Goal: Task Accomplishment & Management: Complete application form

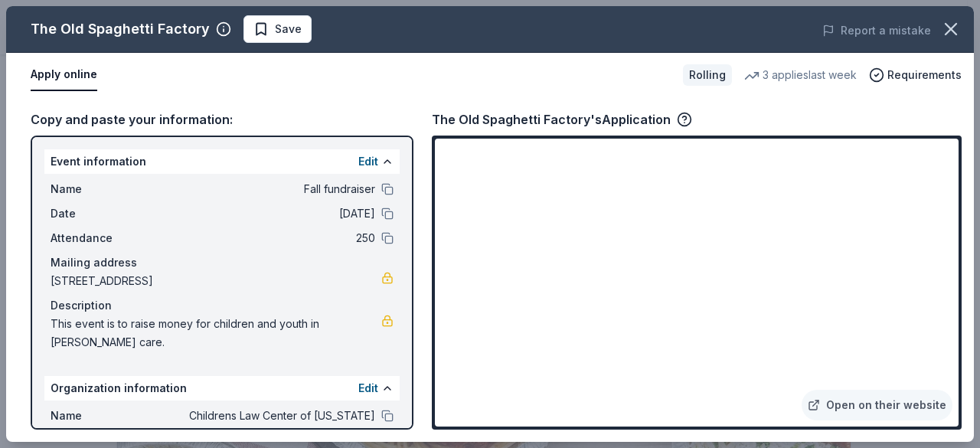
scroll to position [402, 0]
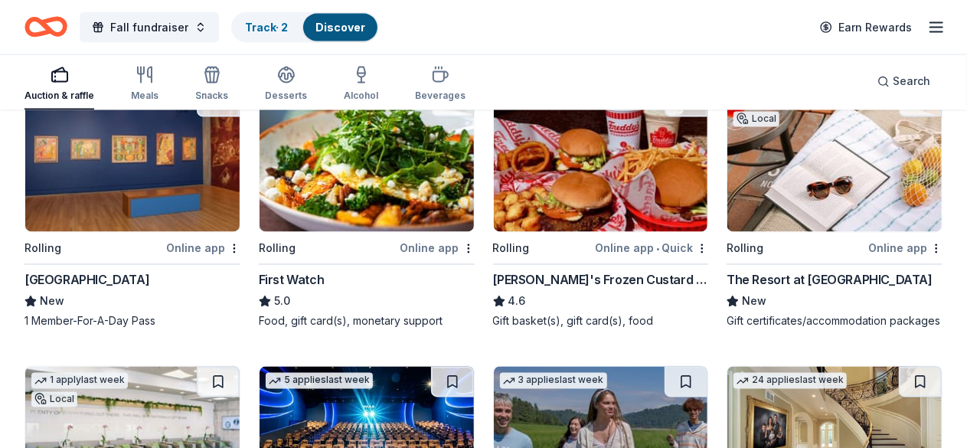
scroll to position [1383, 0]
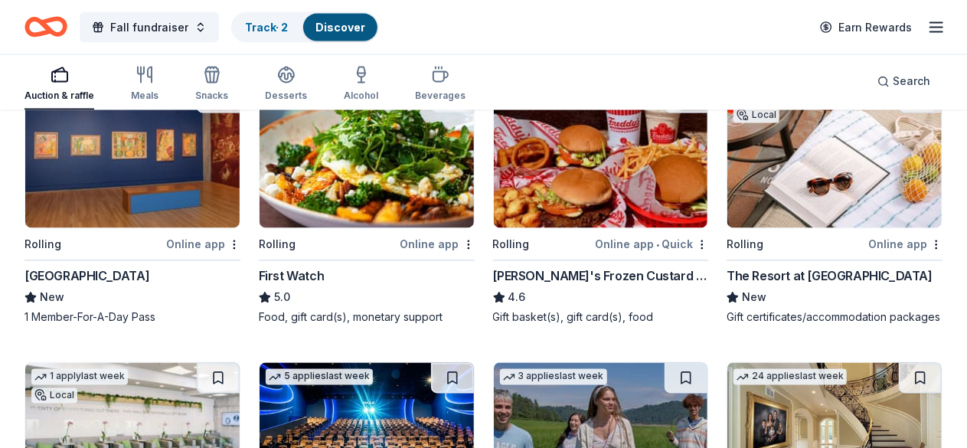
click at [106, 363] on img at bounding box center [132, 436] width 214 height 146
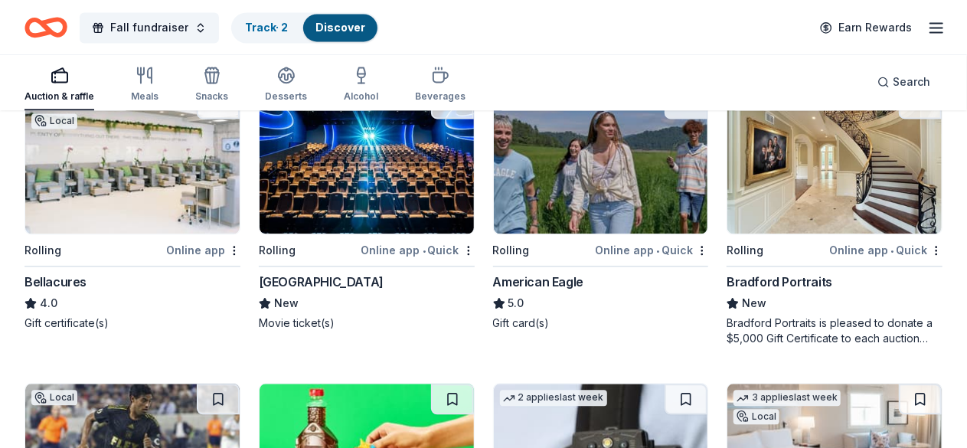
scroll to position [1658, 0]
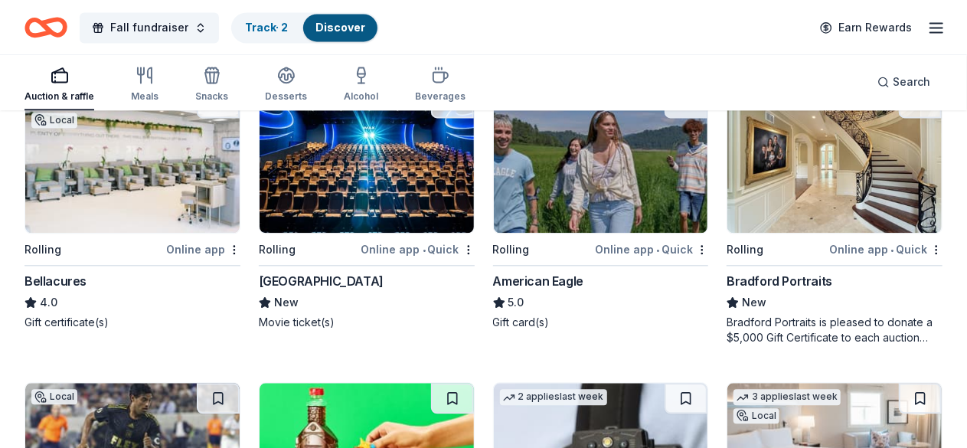
click at [728, 383] on img at bounding box center [835, 456] width 214 height 146
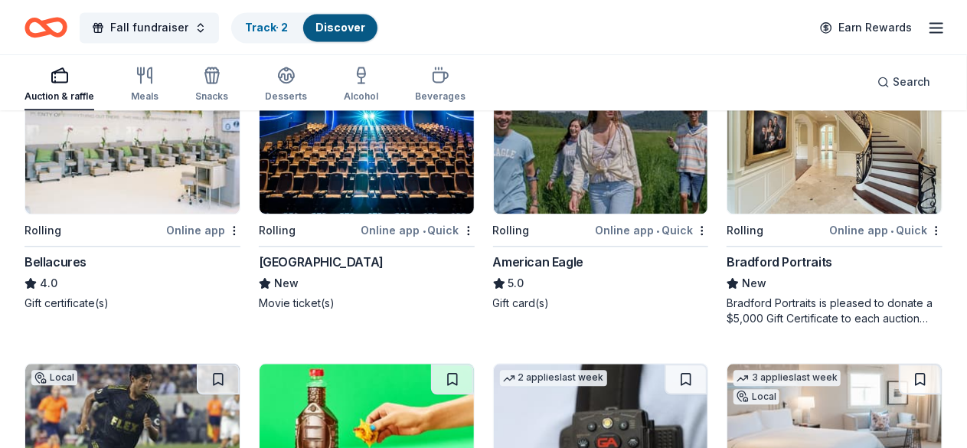
scroll to position [1678, 0]
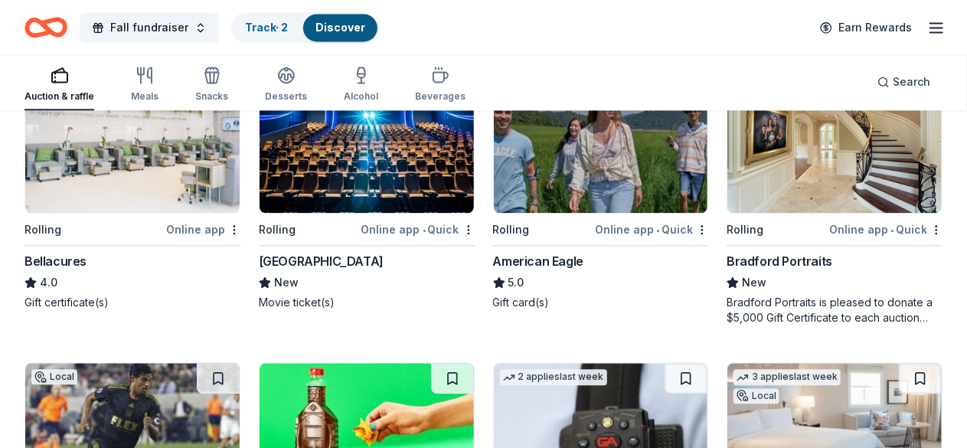
click at [494, 363] on img at bounding box center [601, 436] width 214 height 146
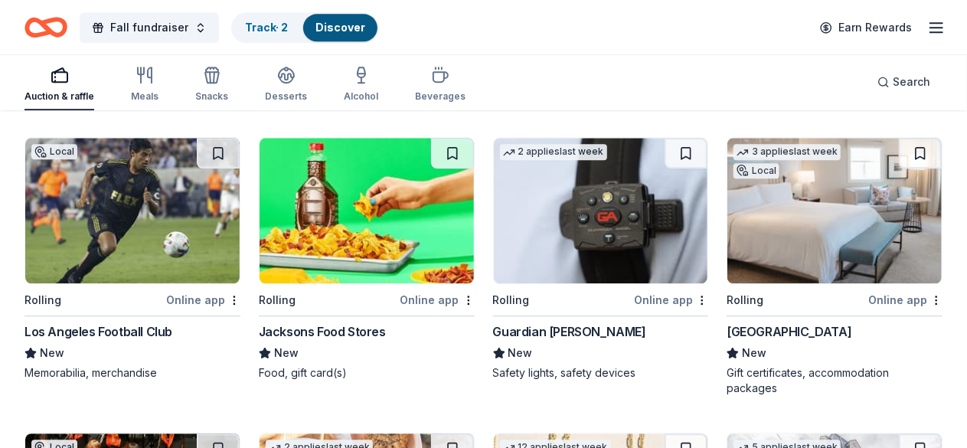
scroll to position [1931, 0]
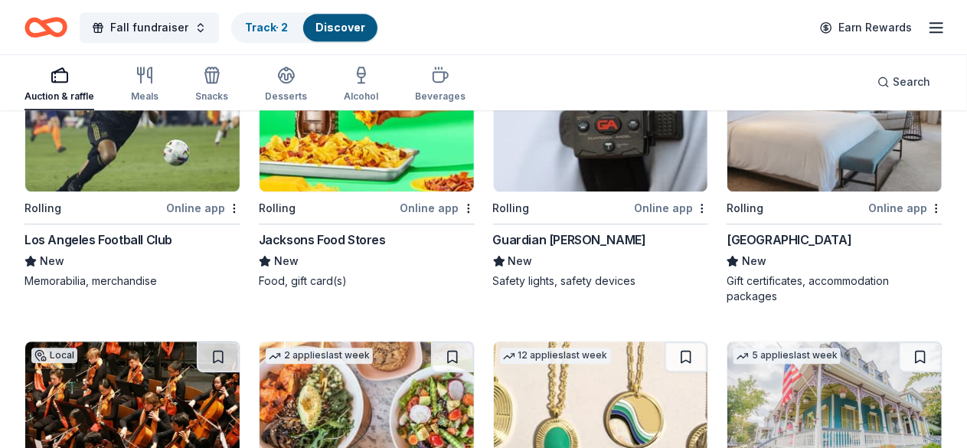
scroll to position [1998, 0]
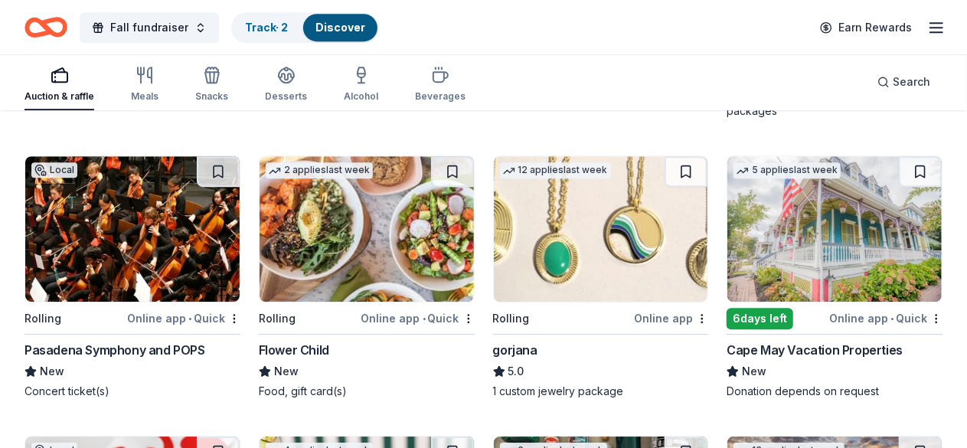
scroll to position [2191, 0]
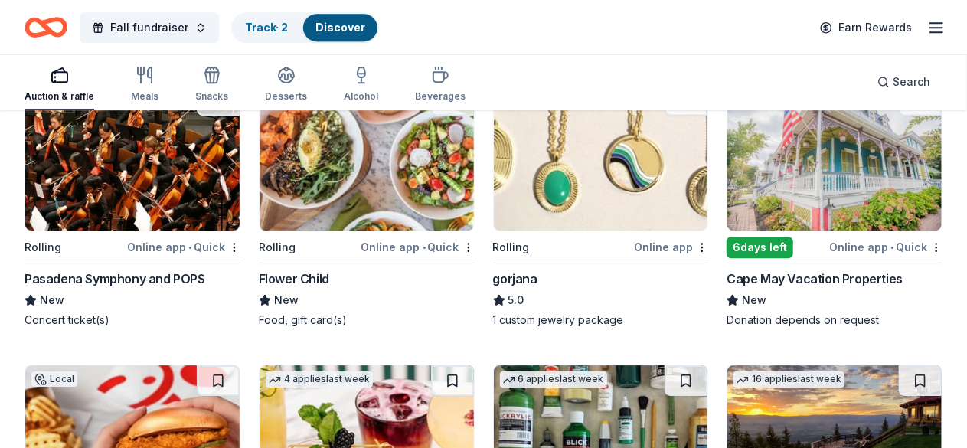
scroll to position [2276, 0]
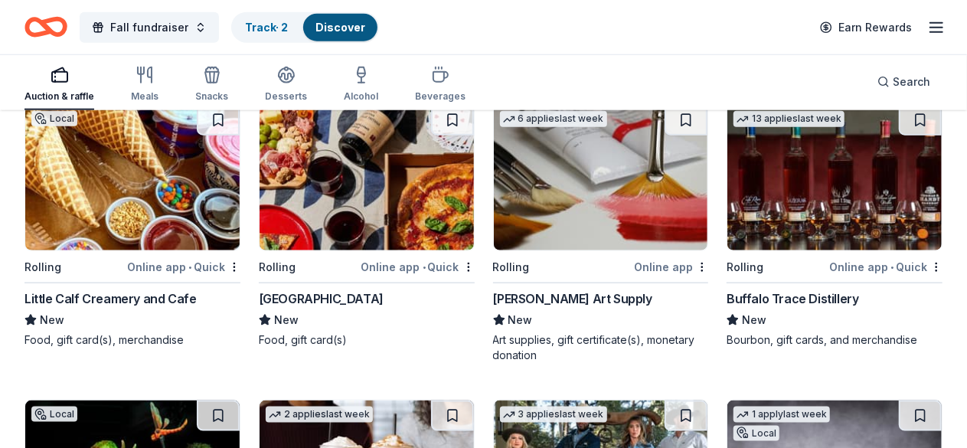
scroll to position [3694, 0]
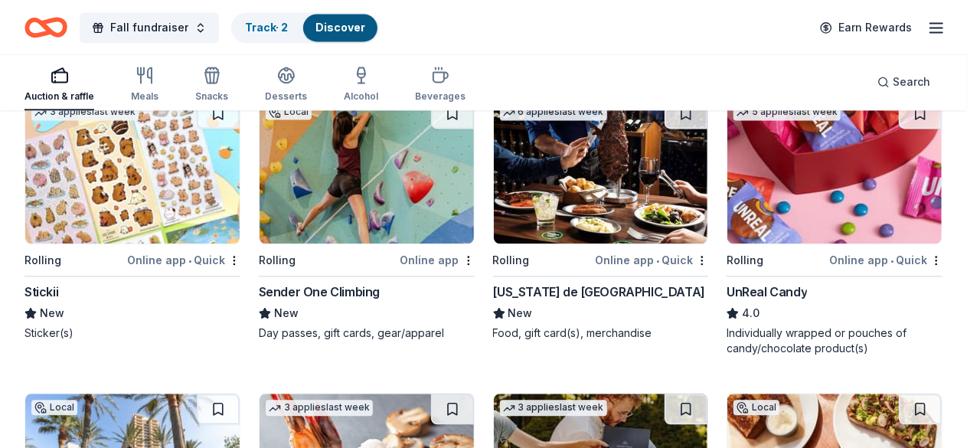
scroll to position [4574, 0]
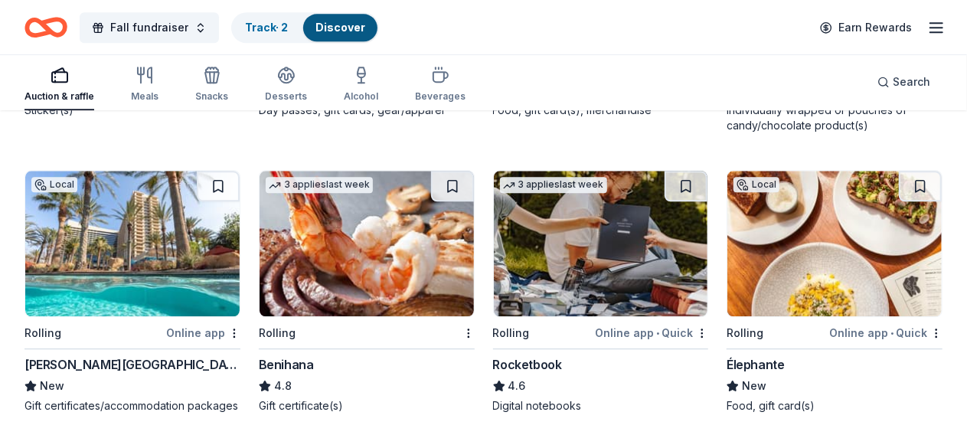
scroll to position [4822, 0]
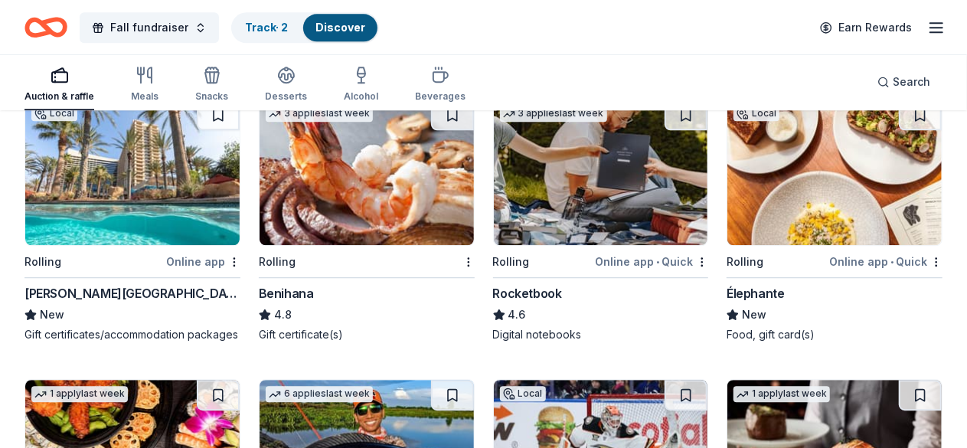
scroll to position [4882, 0]
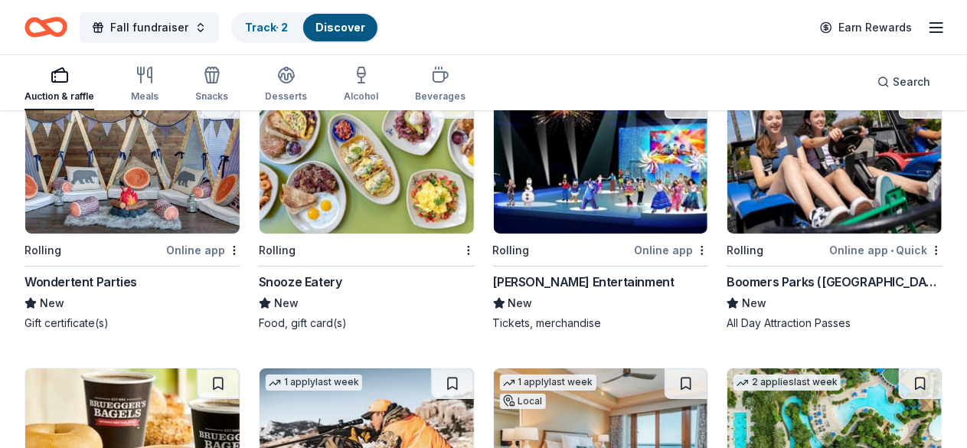
scroll to position [5760, 0]
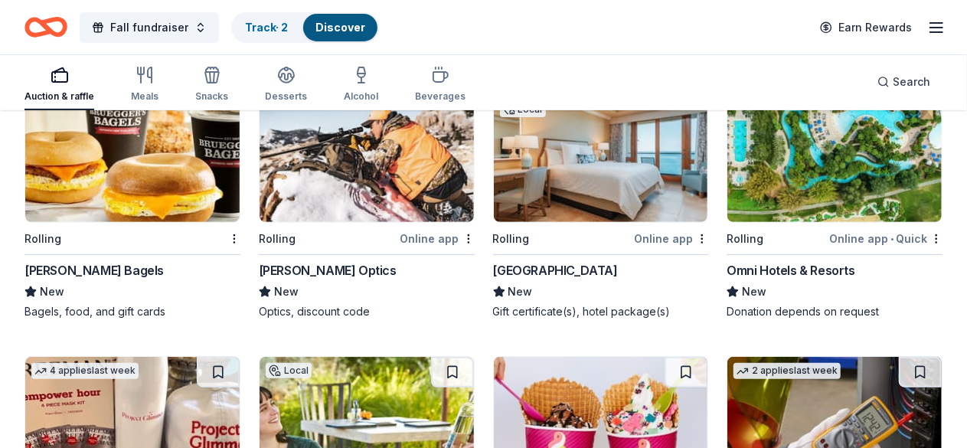
scroll to position [6041, 0]
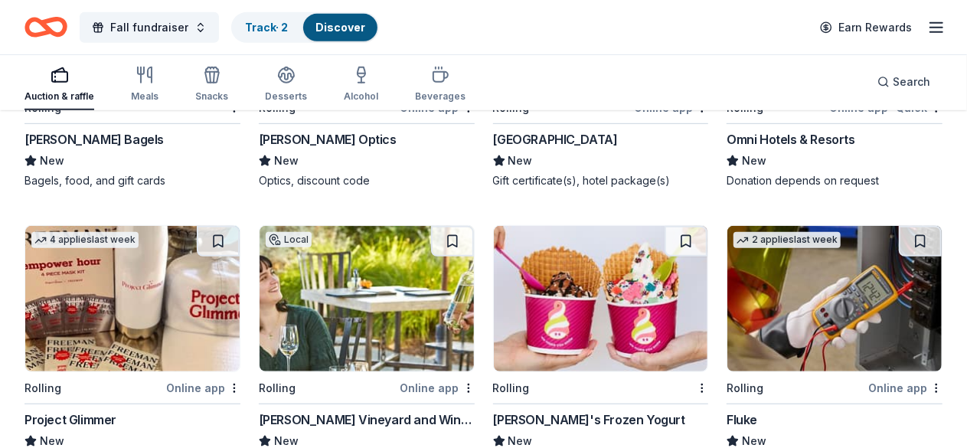
scroll to position [6346, 0]
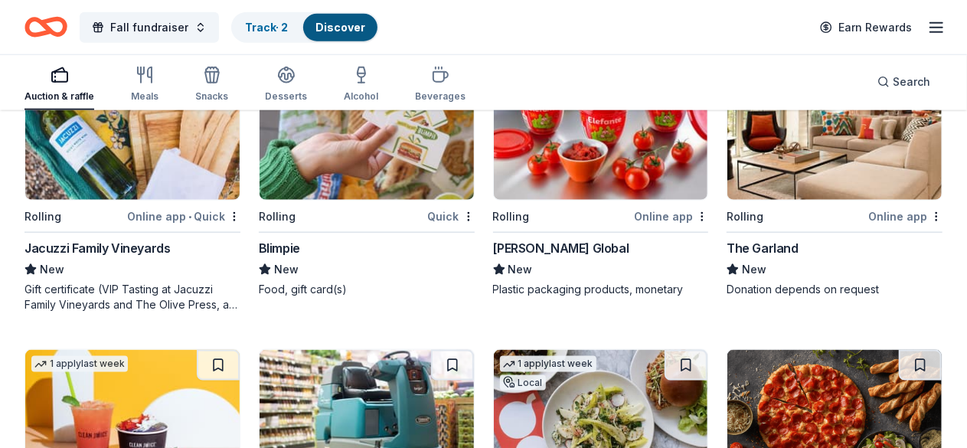
scroll to position [6650, 0]
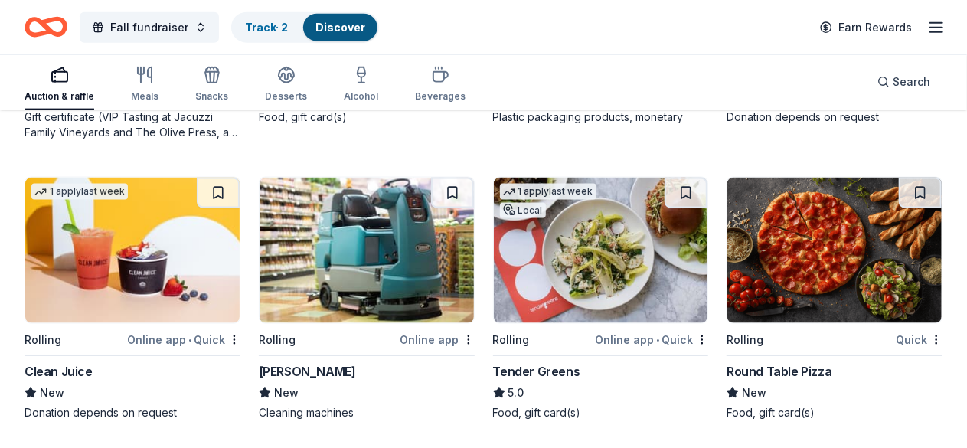
scroll to position [6936, 0]
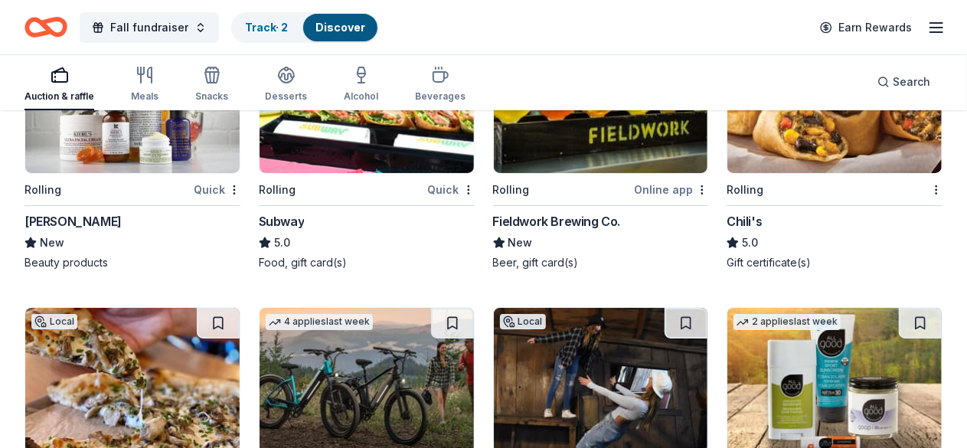
scroll to position [8678, 0]
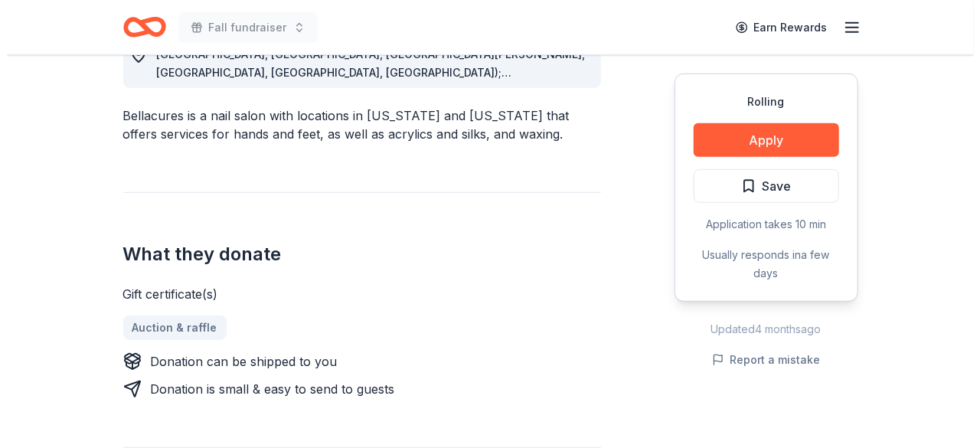
scroll to position [483, 0]
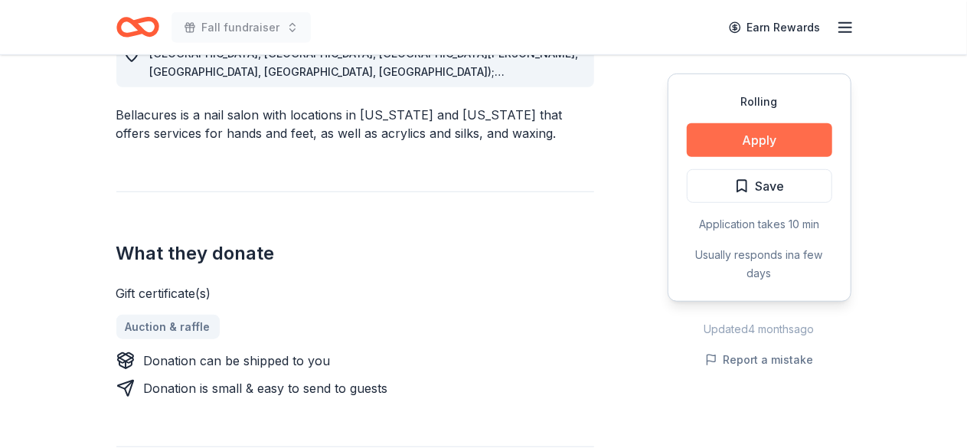
click at [794, 140] on button "Apply" at bounding box center [760, 140] width 146 height 34
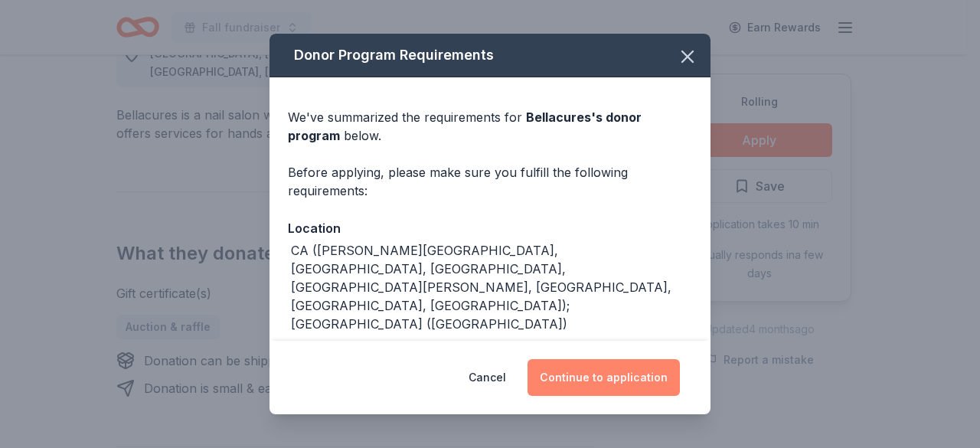
click at [563, 375] on button "Continue to application" at bounding box center [604, 377] width 152 height 37
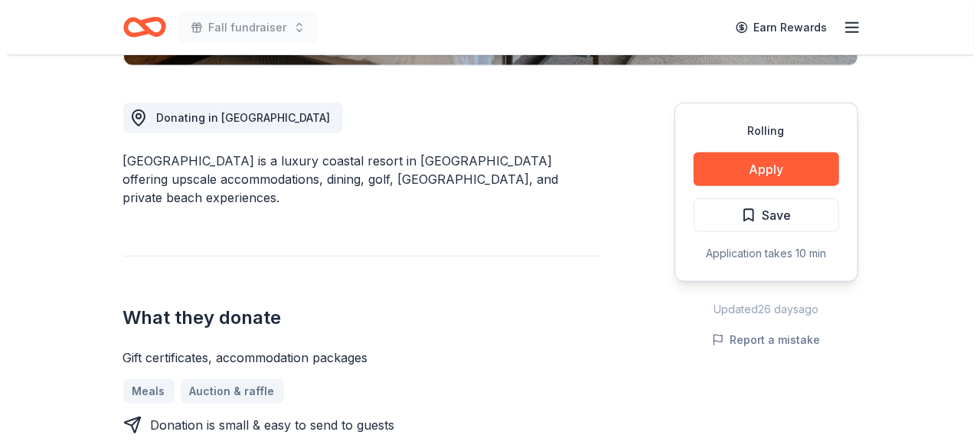
scroll to position [403, 0]
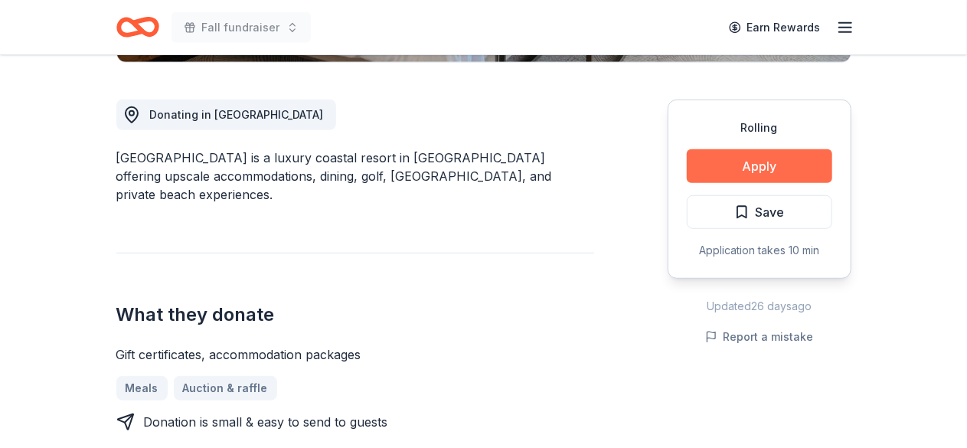
click at [702, 155] on button "Apply" at bounding box center [760, 166] width 146 height 34
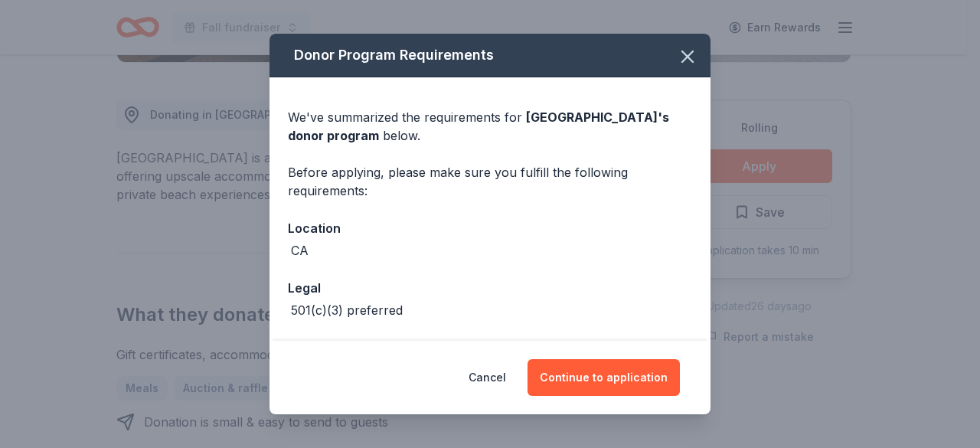
scroll to position [59, 0]
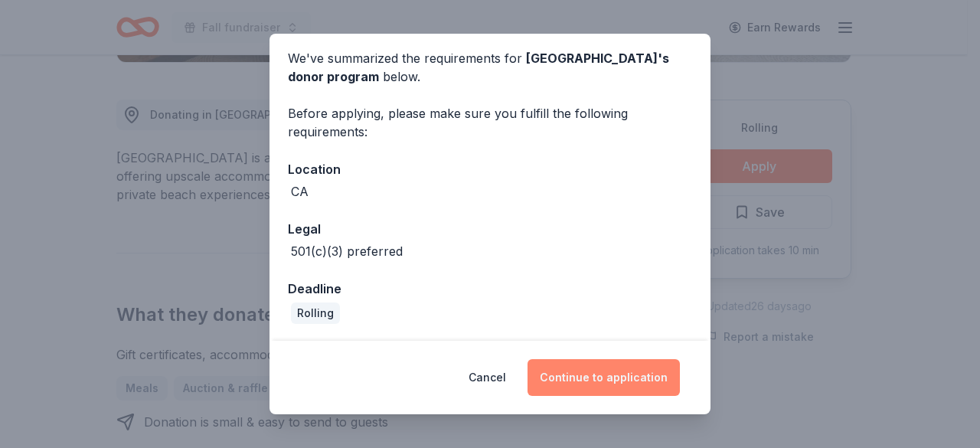
click at [640, 379] on button "Continue to application" at bounding box center [604, 377] width 152 height 37
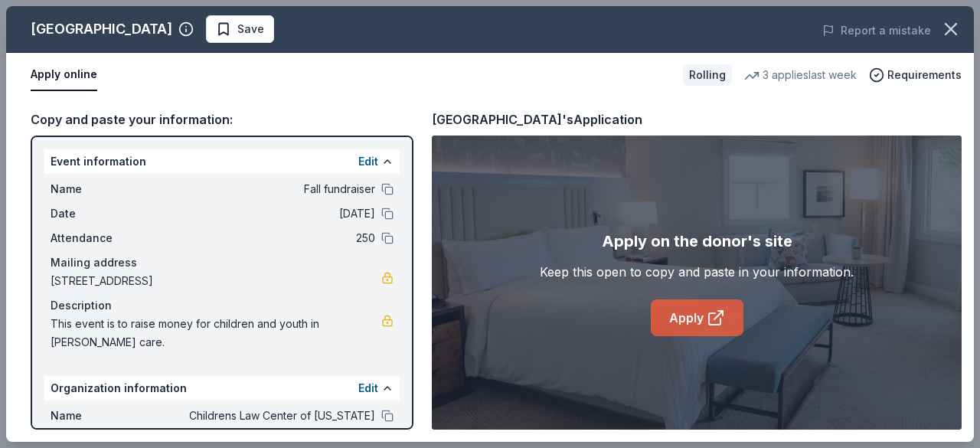
click at [703, 320] on link "Apply" at bounding box center [697, 317] width 93 height 37
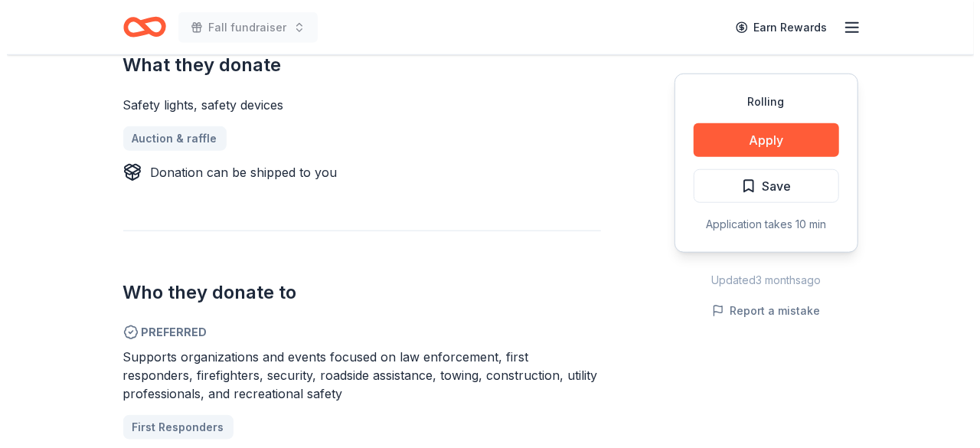
scroll to position [645, 0]
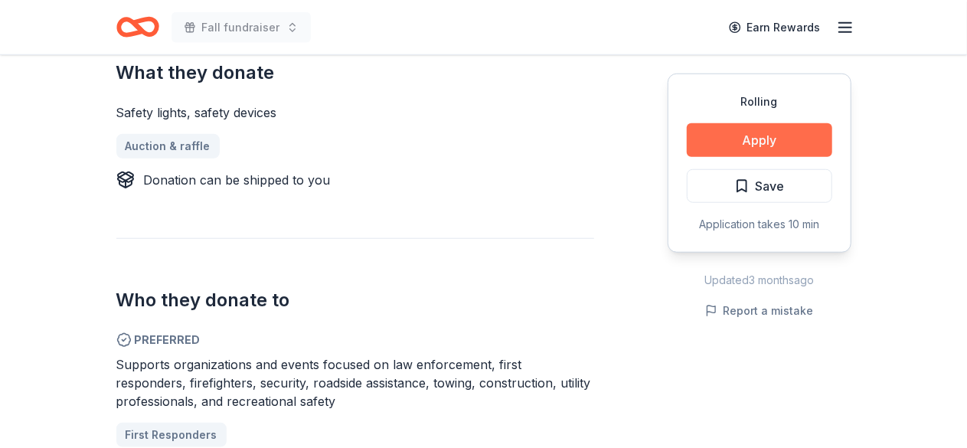
click at [802, 136] on button "Apply" at bounding box center [760, 140] width 146 height 34
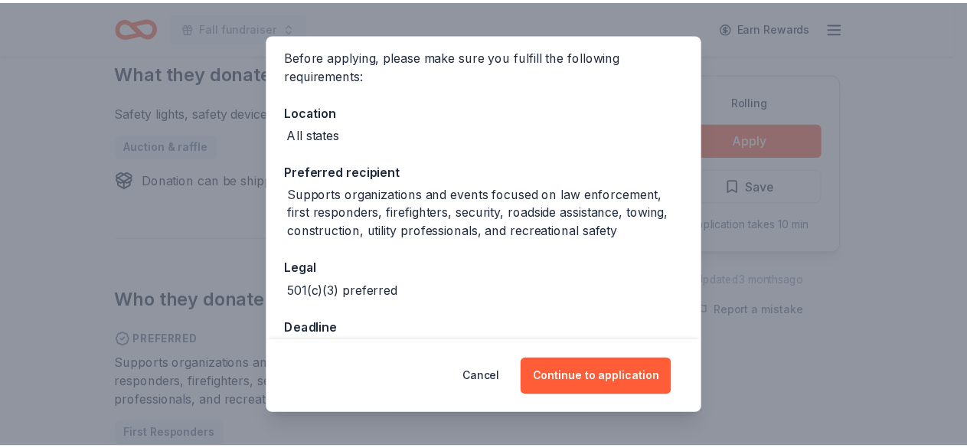
scroll to position [119, 0]
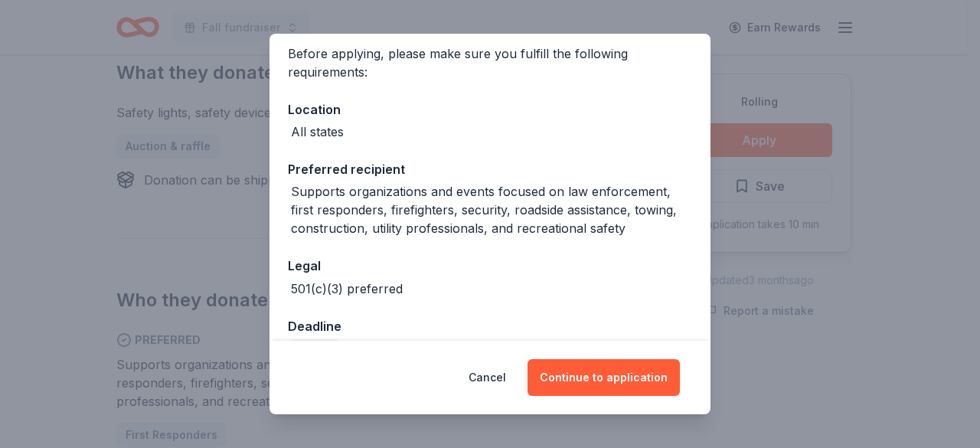
click at [900, 165] on div "Donor Program Requirements We've summarized the requirements for Guardian Angel…" at bounding box center [490, 224] width 980 height 448
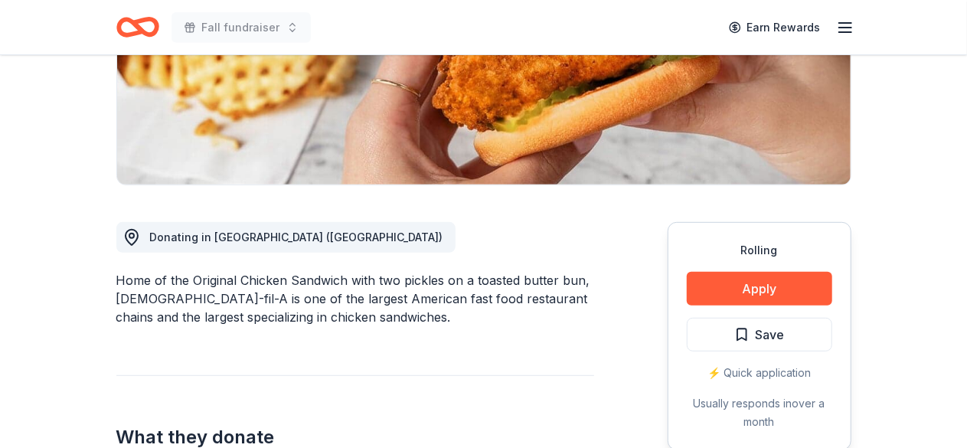
scroll to position [325, 0]
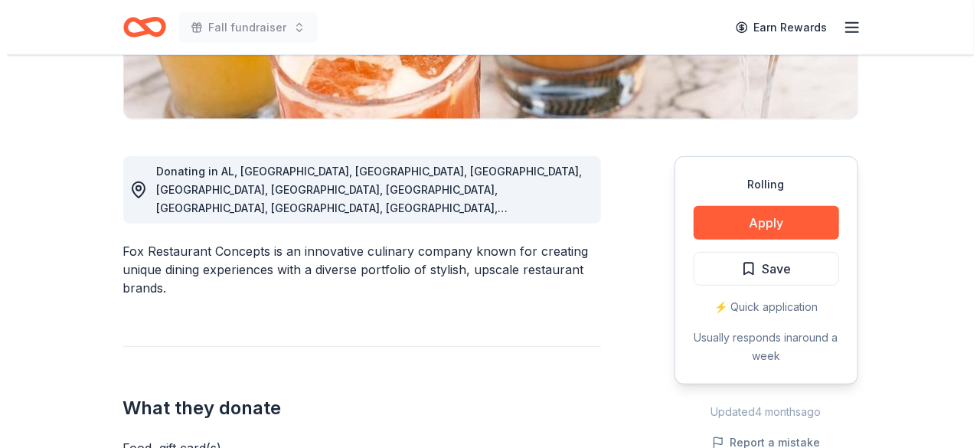
scroll to position [357, 0]
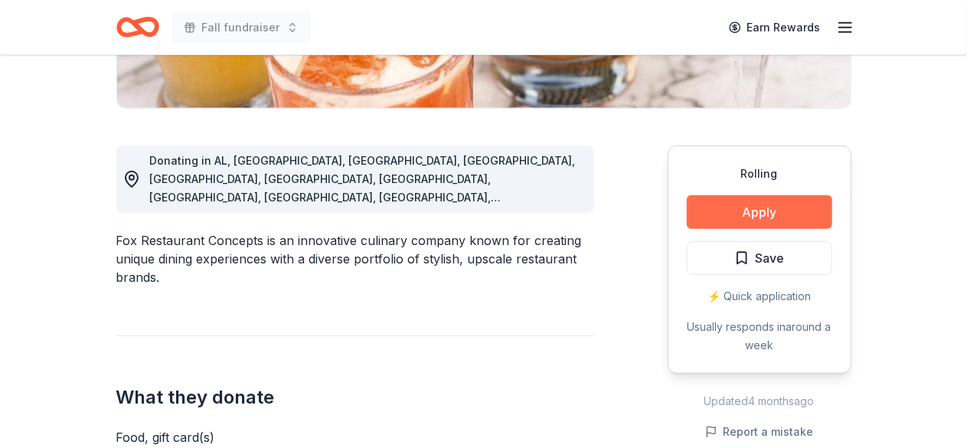
click at [783, 216] on button "Apply" at bounding box center [760, 212] width 146 height 34
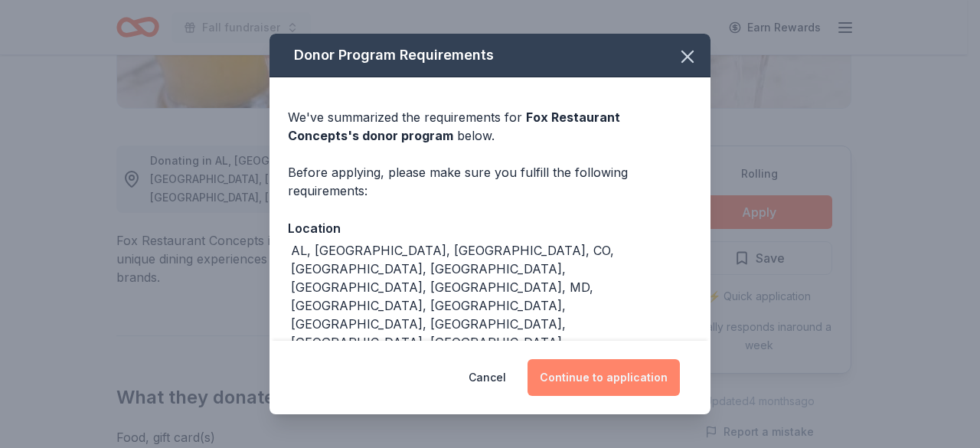
click at [598, 391] on button "Continue to application" at bounding box center [604, 377] width 152 height 37
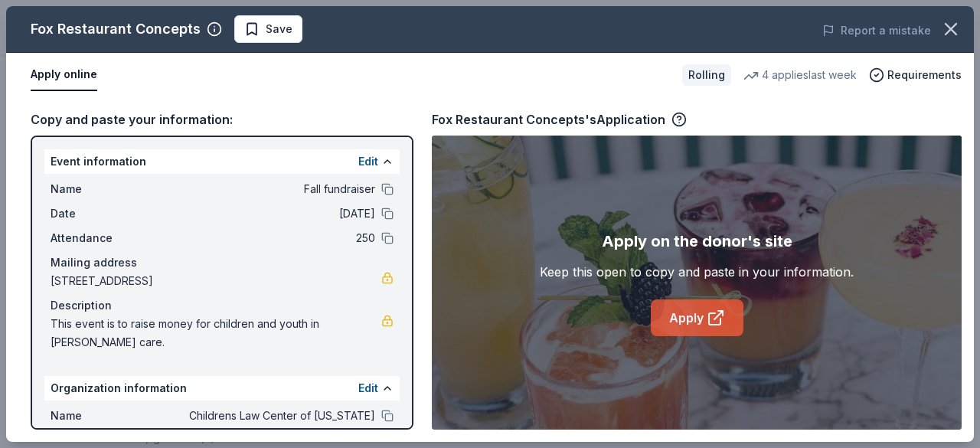
click at [681, 327] on link "Apply" at bounding box center [697, 317] width 93 height 37
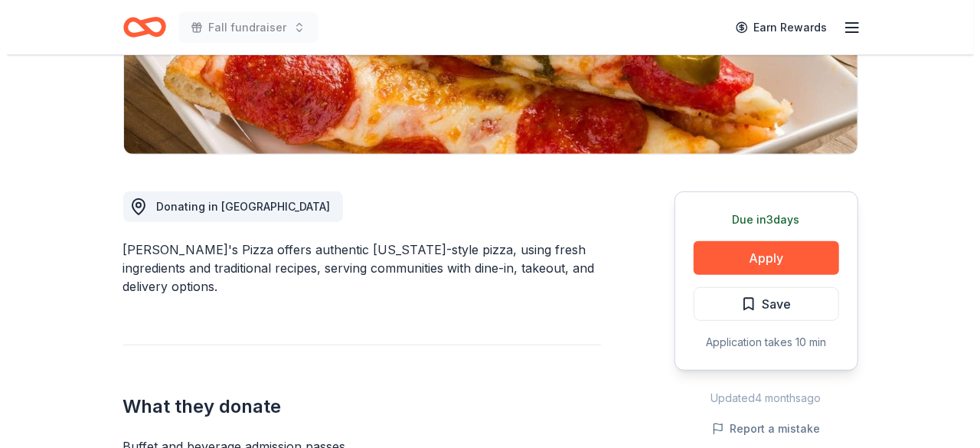
scroll to position [339, 0]
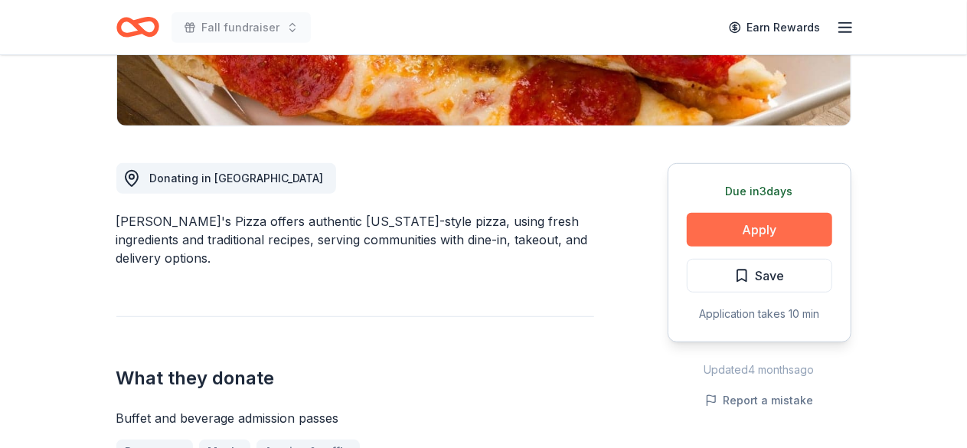
click at [797, 221] on button "Apply" at bounding box center [760, 230] width 146 height 34
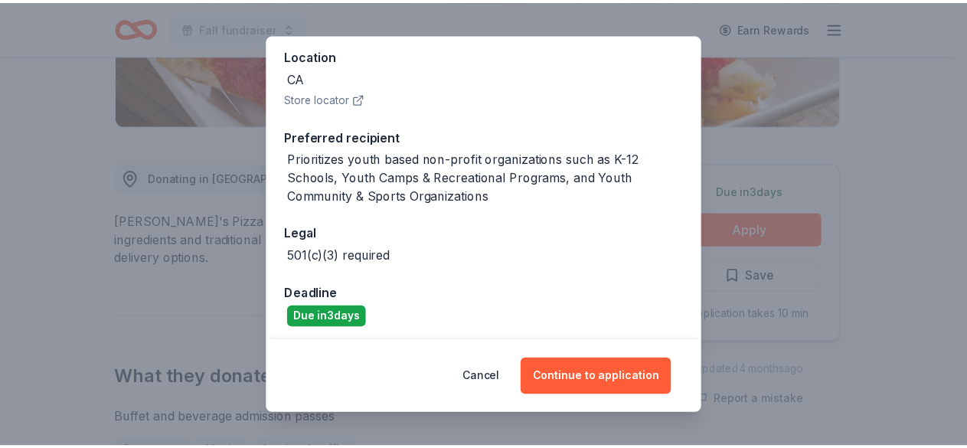
scroll to position [178, 0]
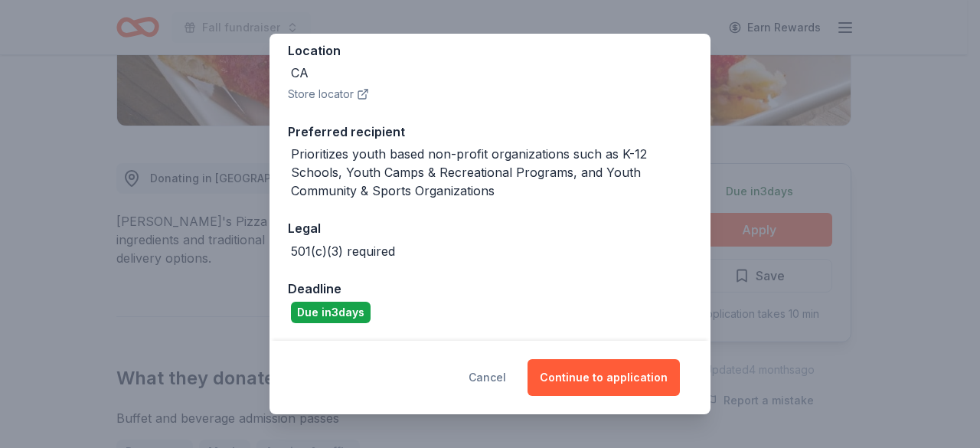
click at [488, 378] on button "Cancel" at bounding box center [488, 377] width 38 height 37
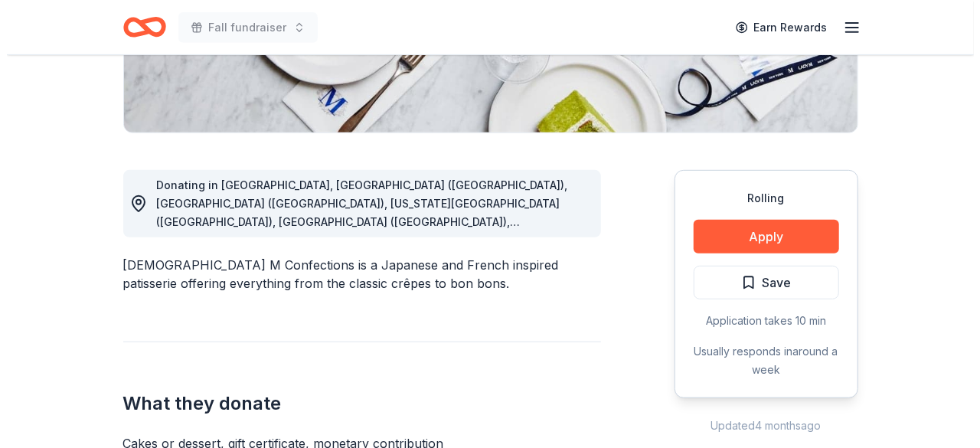
scroll to position [335, 0]
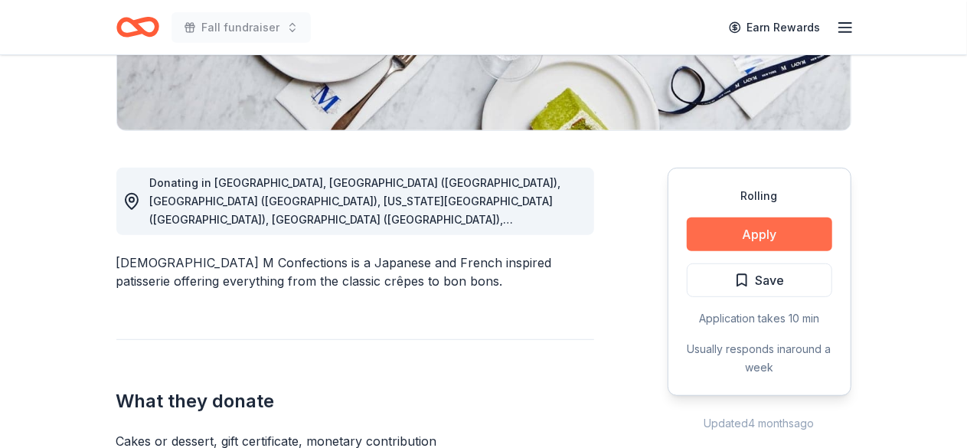
click at [757, 231] on button "Apply" at bounding box center [760, 235] width 146 height 34
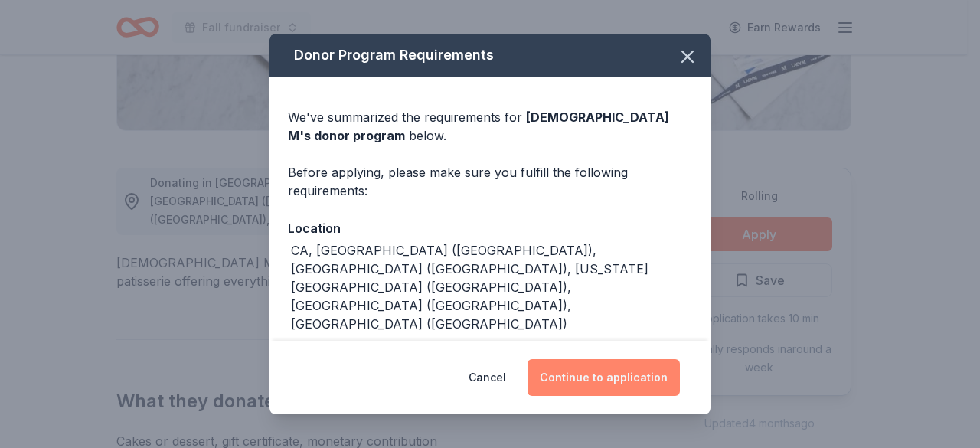
click at [640, 385] on button "Continue to application" at bounding box center [604, 377] width 152 height 37
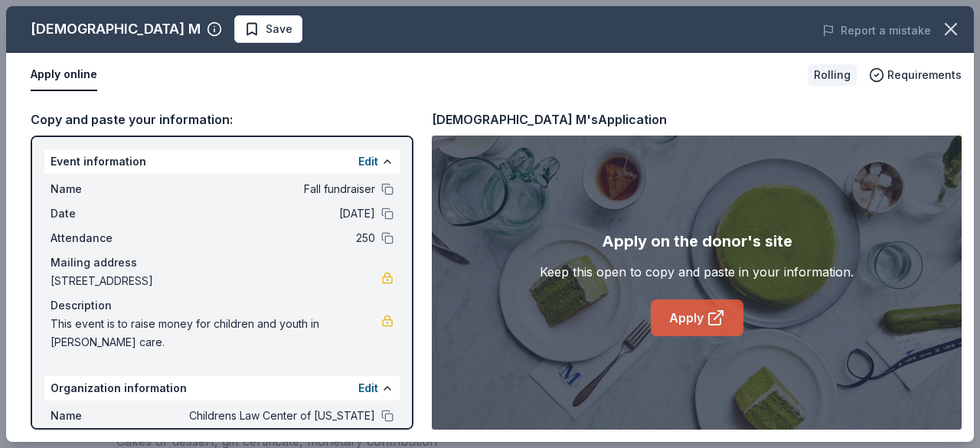
click at [685, 315] on link "Apply" at bounding box center [697, 317] width 93 height 37
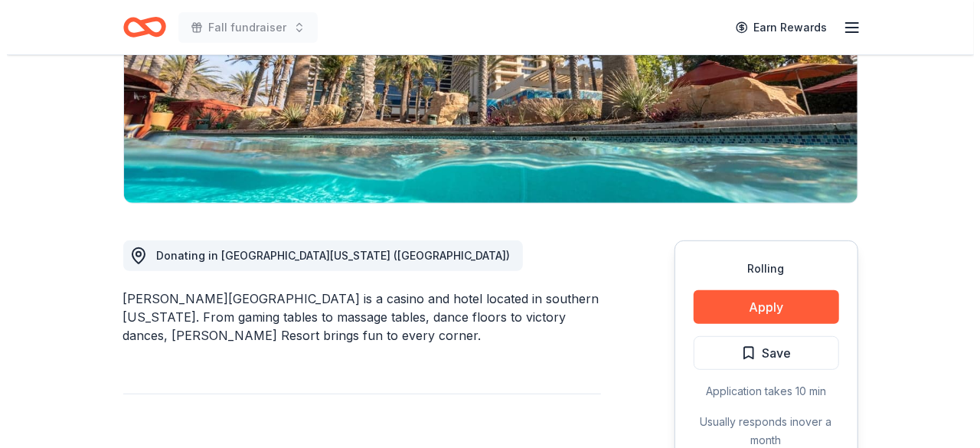
scroll to position [287, 0]
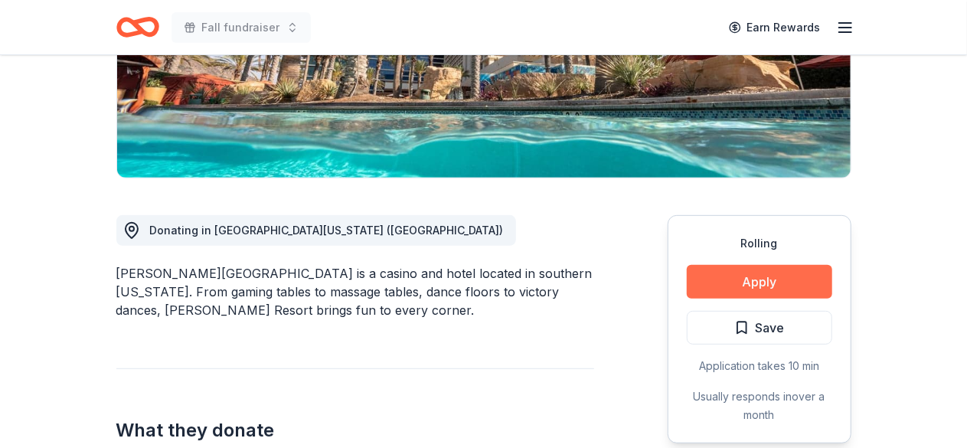
click at [787, 275] on button "Apply" at bounding box center [760, 282] width 146 height 34
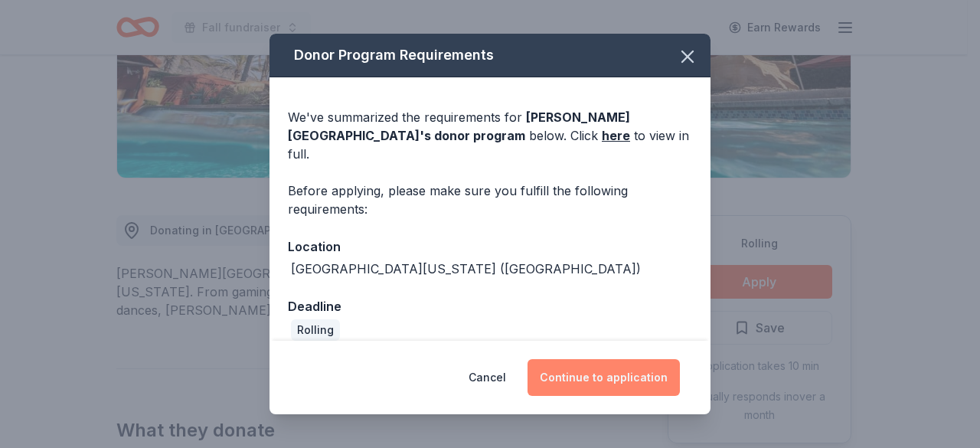
click at [653, 373] on button "Continue to application" at bounding box center [604, 377] width 152 height 37
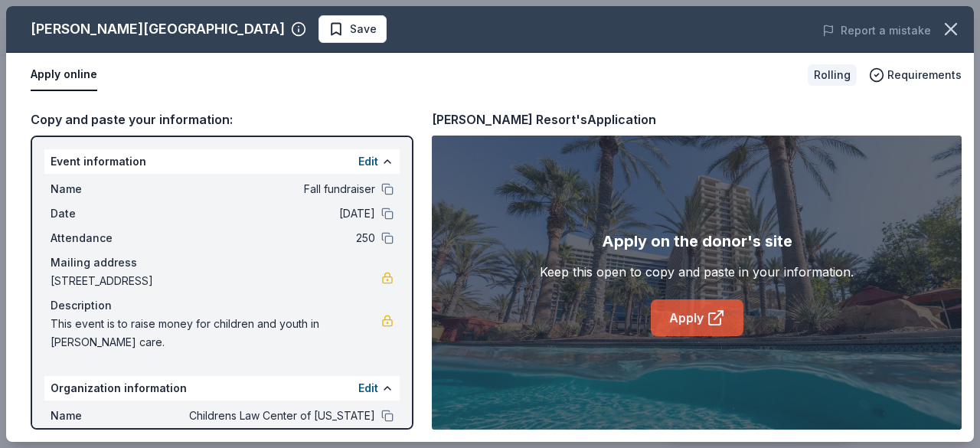
click at [686, 314] on link "Apply" at bounding box center [697, 317] width 93 height 37
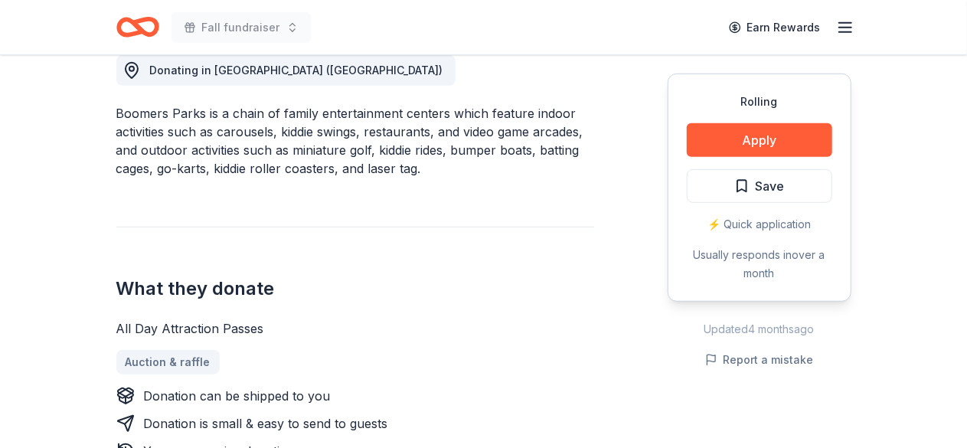
scroll to position [456, 0]
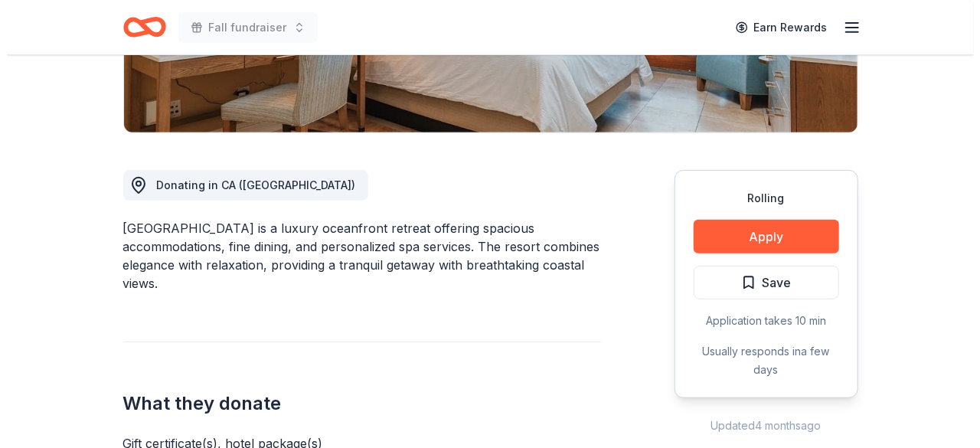
scroll to position [335, 0]
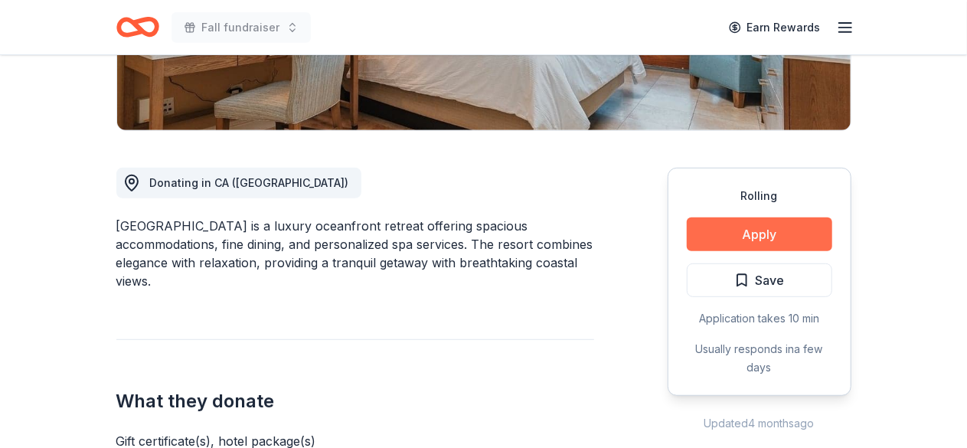
click at [746, 231] on button "Apply" at bounding box center [760, 235] width 146 height 34
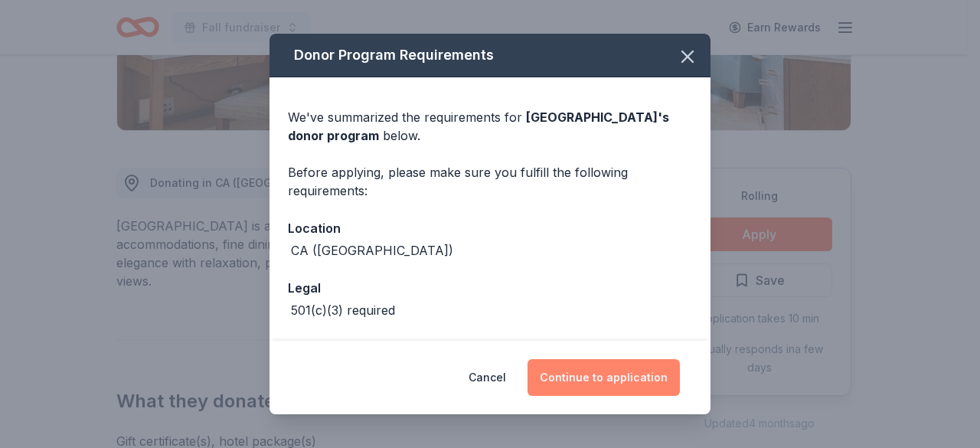
click at [613, 375] on button "Continue to application" at bounding box center [604, 377] width 152 height 37
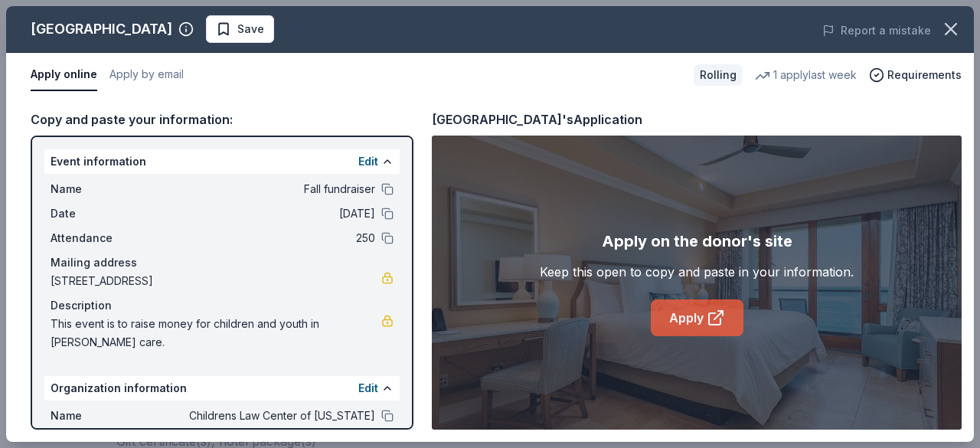
click at [693, 312] on link "Apply" at bounding box center [697, 317] width 93 height 37
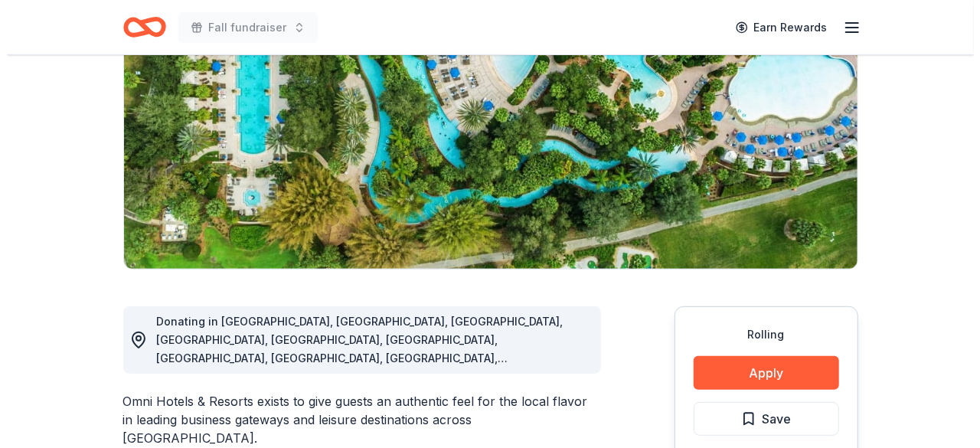
scroll to position [346, 0]
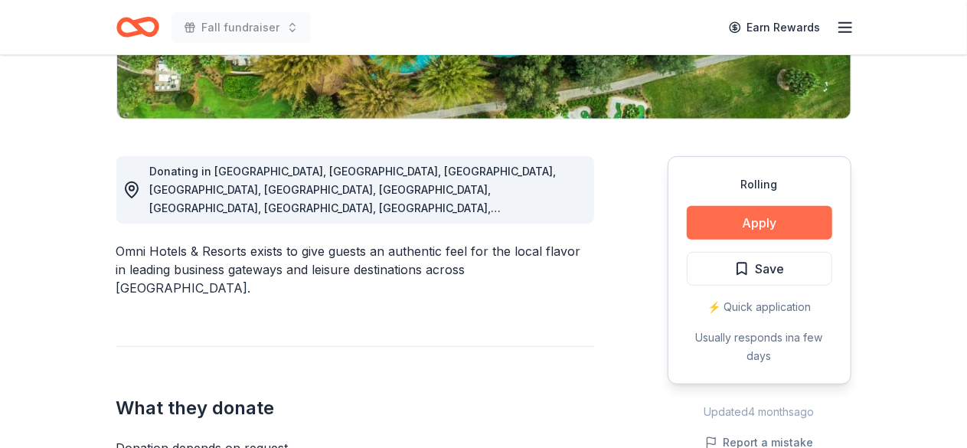
click at [791, 219] on button "Apply" at bounding box center [760, 223] width 146 height 34
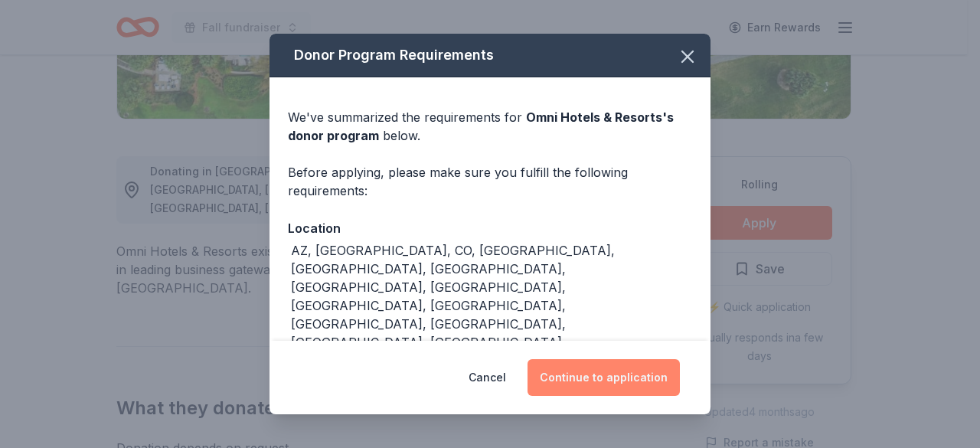
click at [640, 392] on button "Continue to application" at bounding box center [604, 377] width 152 height 37
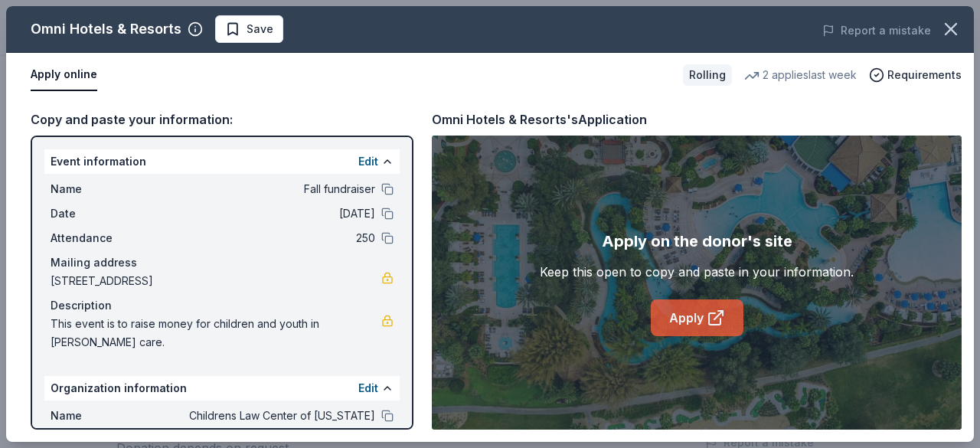
click at [712, 319] on icon at bounding box center [716, 318] width 18 height 18
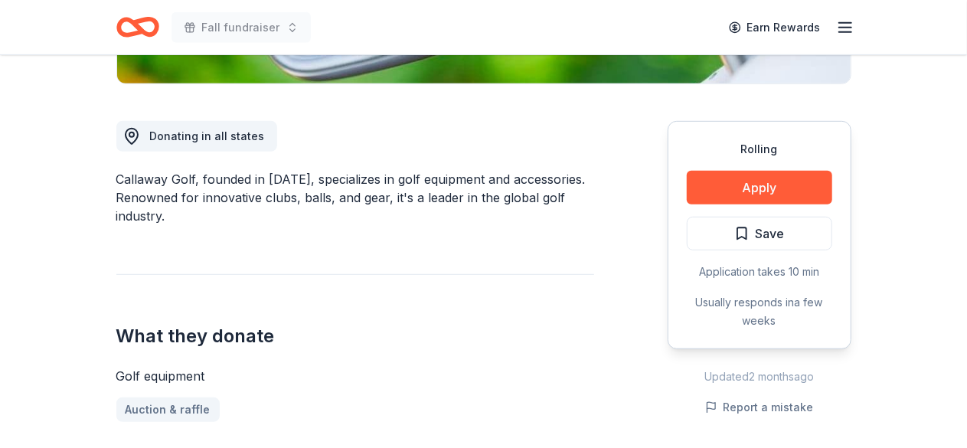
scroll to position [381, 0]
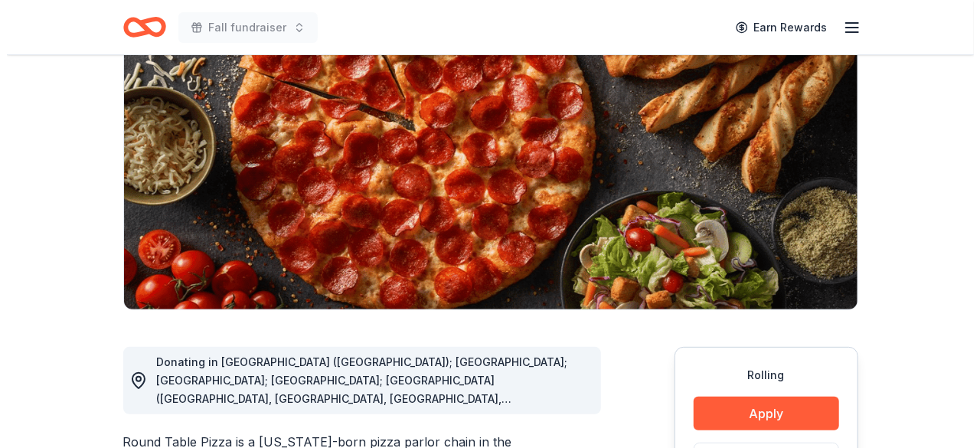
scroll to position [414, 0]
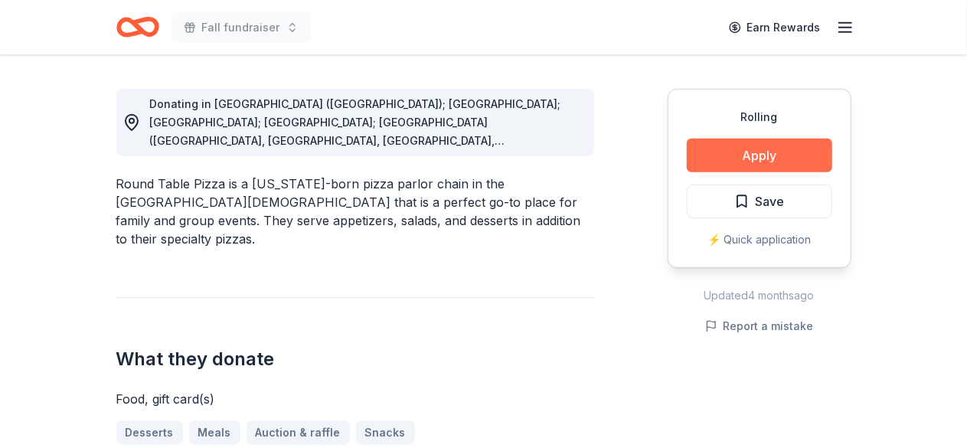
click at [782, 149] on button "Apply" at bounding box center [760, 156] width 146 height 34
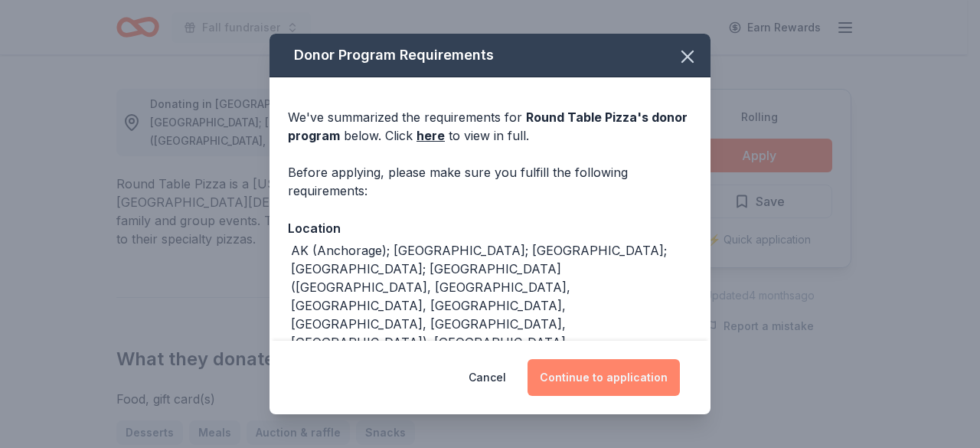
click at [633, 382] on button "Continue to application" at bounding box center [604, 377] width 152 height 37
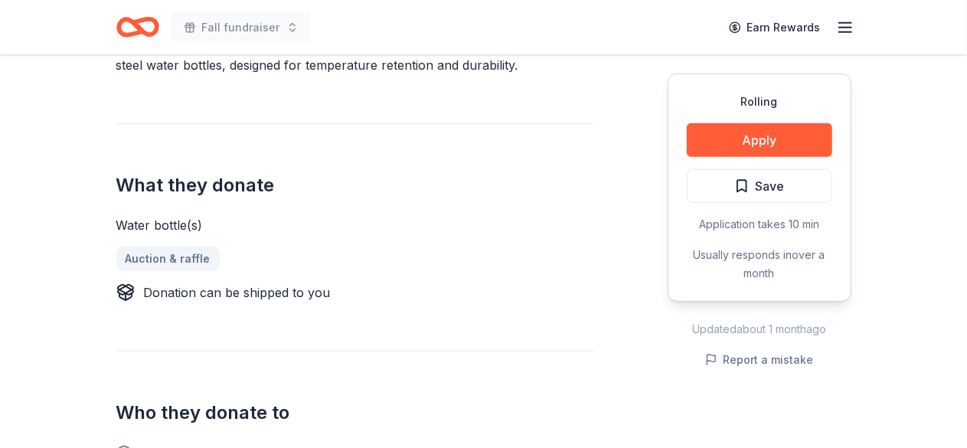
scroll to position [509, 0]
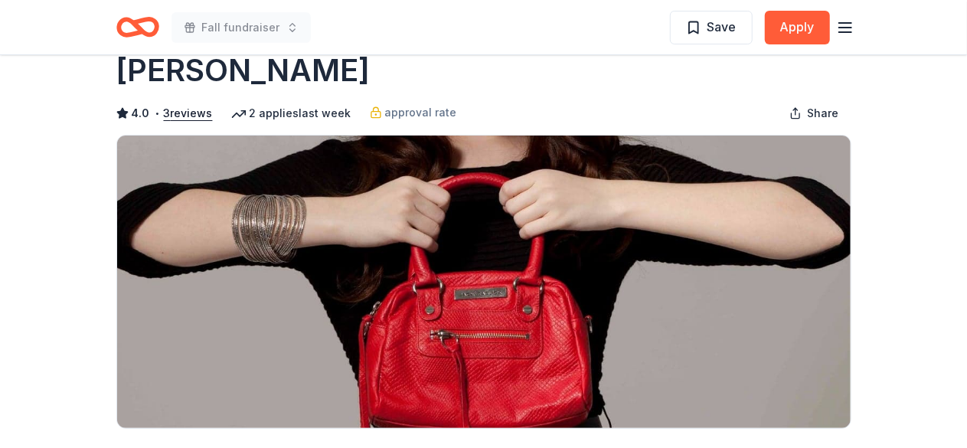
scroll to position [35, 0]
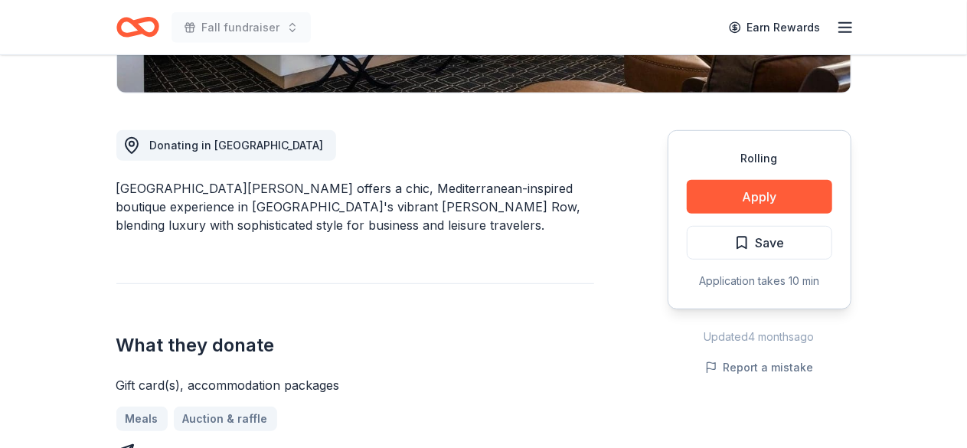
scroll to position [378, 0]
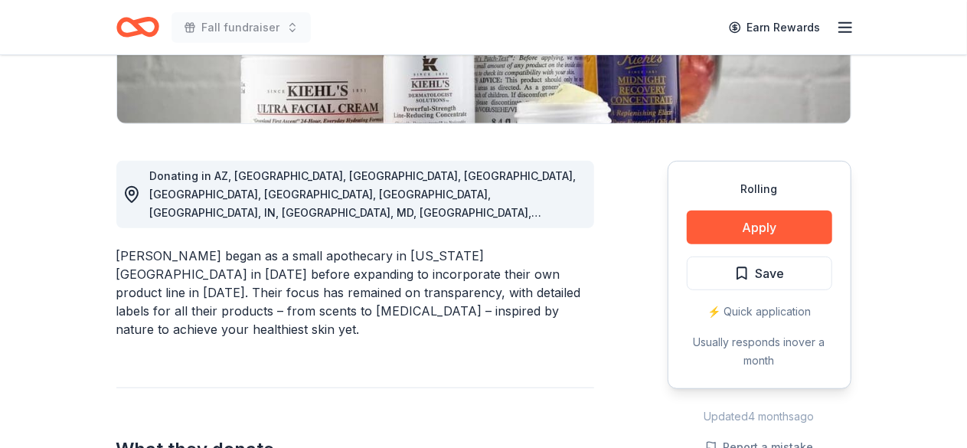
scroll to position [363, 0]
